Goal: Use online tool/utility: Utilize a website feature to perform a specific function

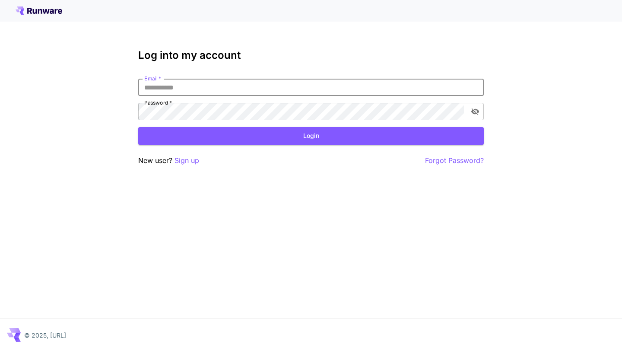
click at [314, 86] on input "Email   *" at bounding box center [311, 87] width 346 height 17
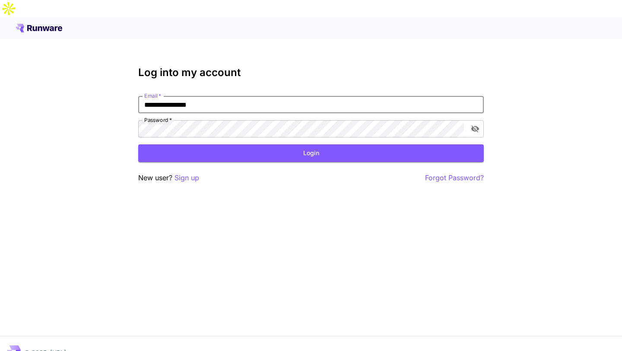
type input "**********"
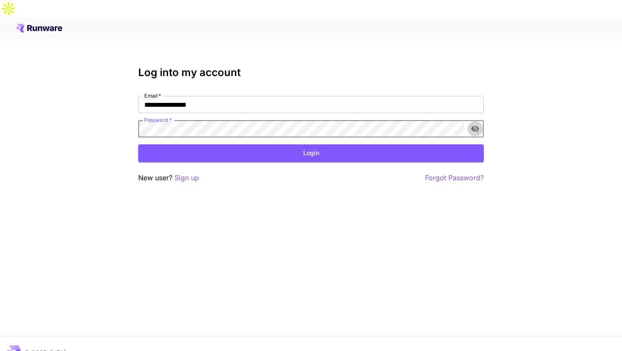
click at [473, 126] on icon "toggle password visibility" at bounding box center [476, 129] width 8 height 7
click at [402, 144] on button "Login" at bounding box center [311, 153] width 346 height 18
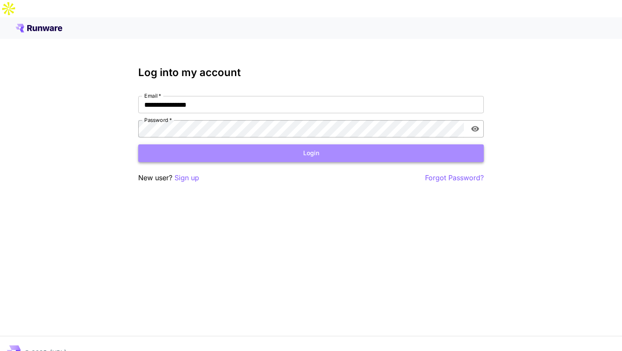
click at [253, 144] on button "Login" at bounding box center [311, 153] width 346 height 18
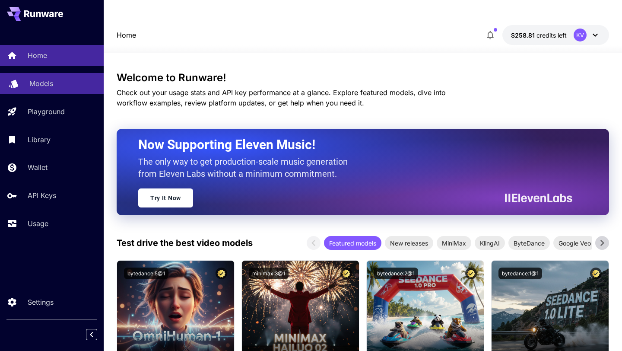
click at [46, 87] on p "Models" at bounding box center [41, 83] width 24 height 10
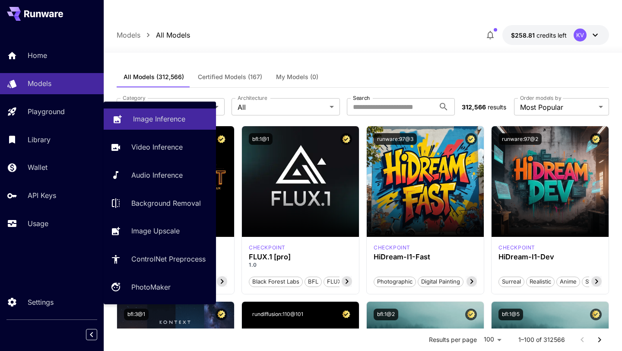
click at [152, 127] on link "Image Inference" at bounding box center [160, 118] width 112 height 21
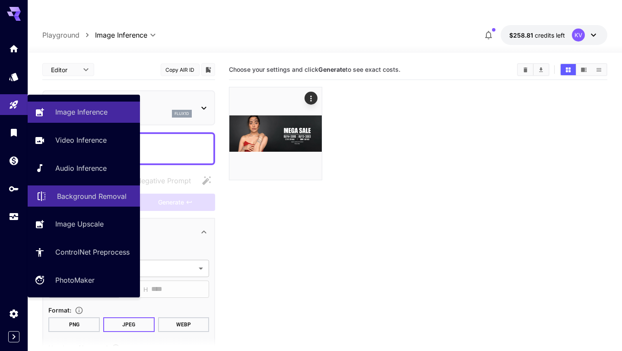
click at [85, 197] on p "Background Removal" at bounding box center [92, 196] width 70 height 10
type input "**********"
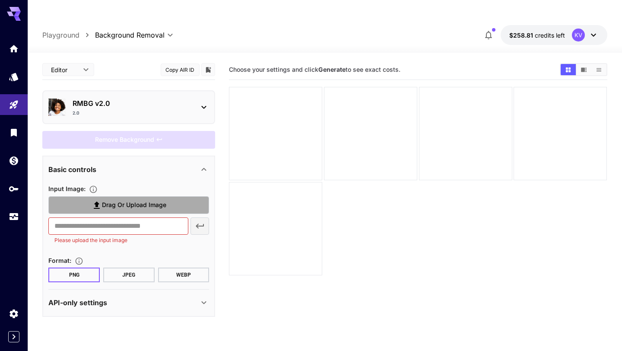
click at [137, 200] on span "Drag or upload image" at bounding box center [134, 205] width 64 height 11
click at [0, 0] on input "Drag or upload image" at bounding box center [0, 0] width 0 height 0
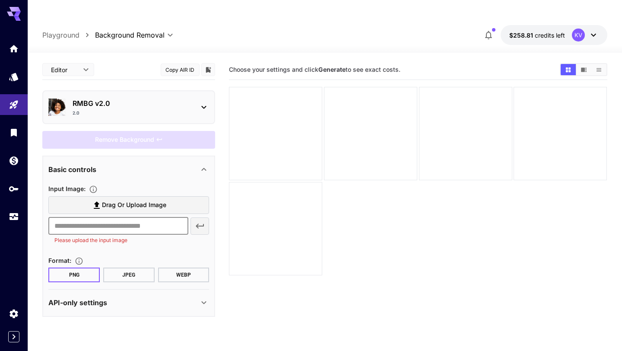
click at [146, 217] on input "text" at bounding box center [118, 225] width 140 height 17
paste input "**********"
type input "**********"
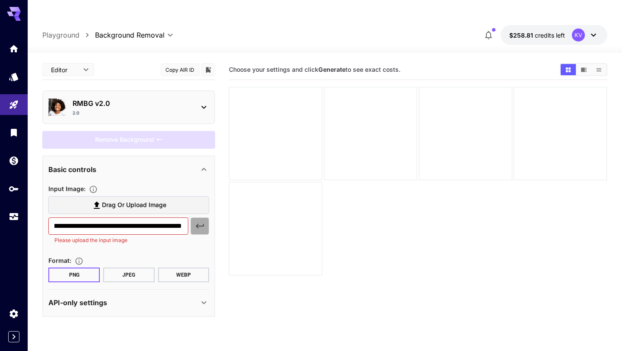
scroll to position [0, 0]
click at [204, 221] on icon "button" at bounding box center [200, 226] width 10 height 10
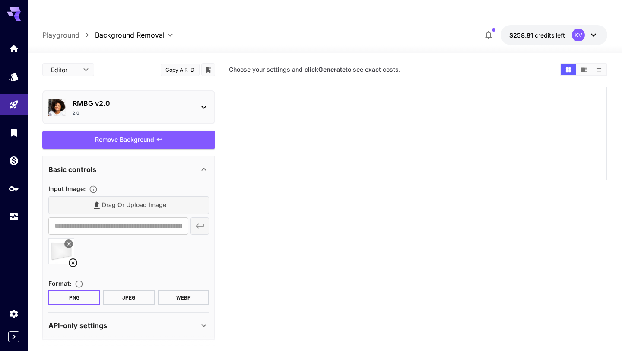
click at [143, 110] on div "2.0" at bounding box center [132, 113] width 119 height 6
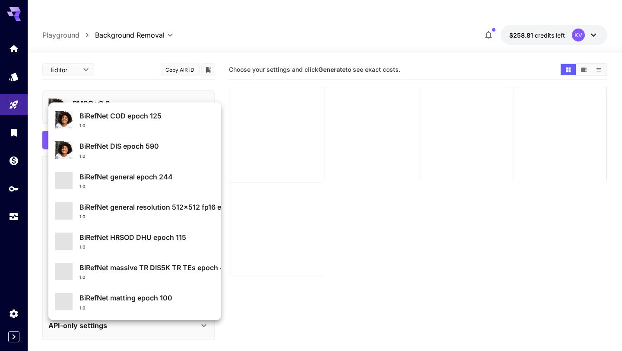
scroll to position [92, 0]
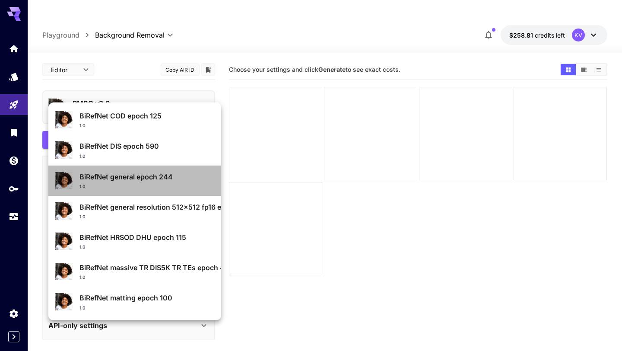
click at [135, 175] on p "BiRefNet general epoch 244" at bounding box center [147, 177] width 135 height 10
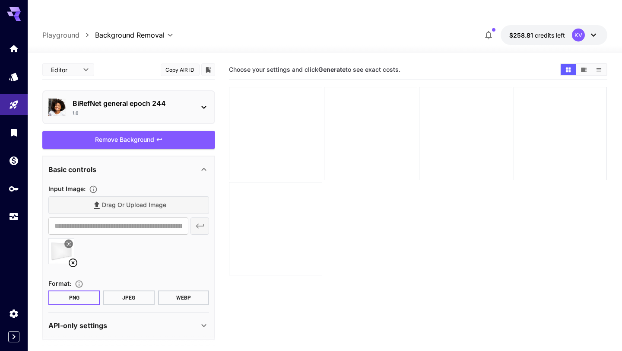
click at [122, 131] on div "Remove Background" at bounding box center [128, 140] width 173 height 18
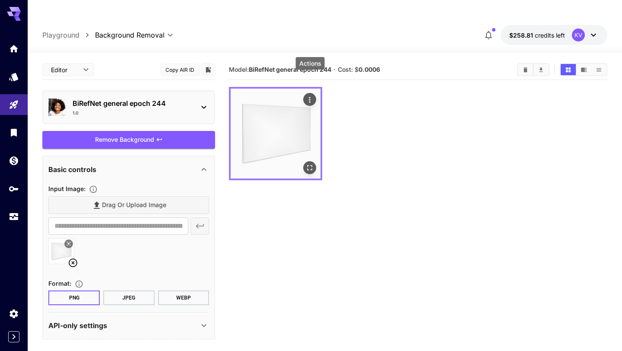
click at [315, 93] on button "Actions" at bounding box center [310, 99] width 13 height 13
click at [314, 96] on icon "Actions" at bounding box center [310, 100] width 9 height 9
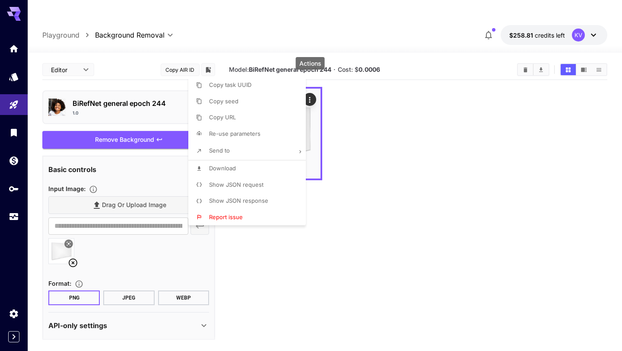
click at [370, 90] on div at bounding box center [311, 175] width 622 height 351
